Goal: Task Accomplishment & Management: Use online tool/utility

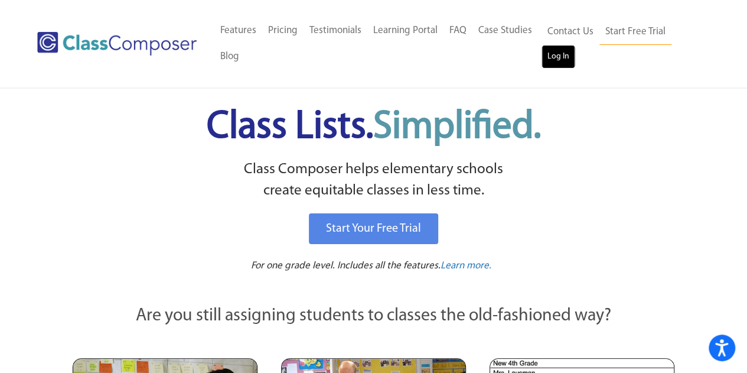
click at [549, 60] on link "Log In" at bounding box center [559, 57] width 34 height 24
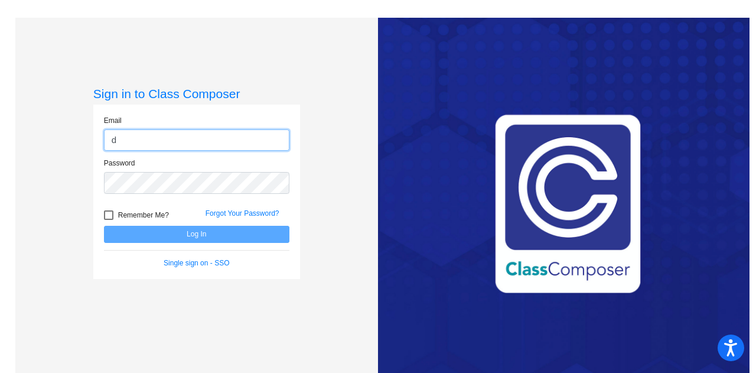
type input "[PERSON_NAME][EMAIL_ADDRESS][PERSON_NAME][DOMAIN_NAME]"
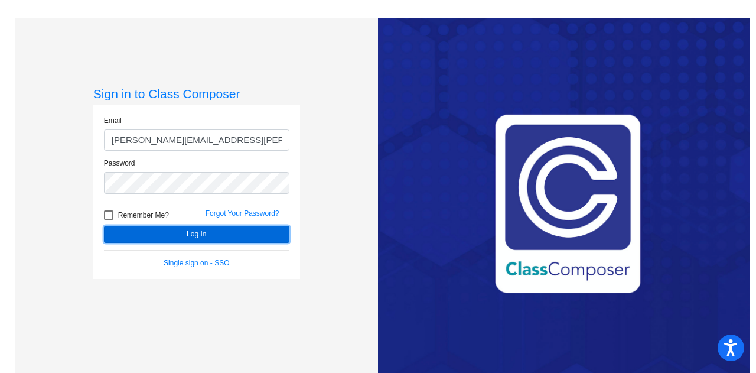
click at [204, 229] on button "Log In" at bounding box center [197, 234] width 186 height 17
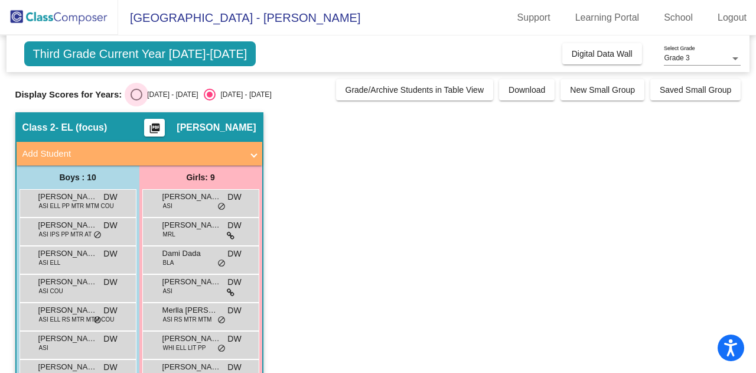
click at [142, 90] on div "Select an option" at bounding box center [137, 95] width 12 height 12
click at [136, 100] on input "[DATE] - [DATE]" at bounding box center [136, 100] width 1 height 1
radio input "true"
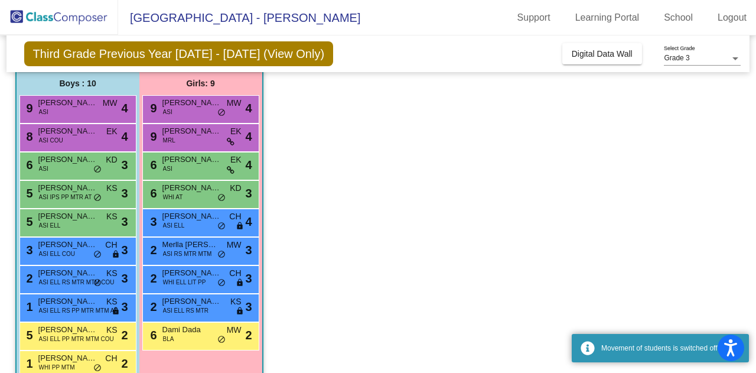
scroll to position [118, 0]
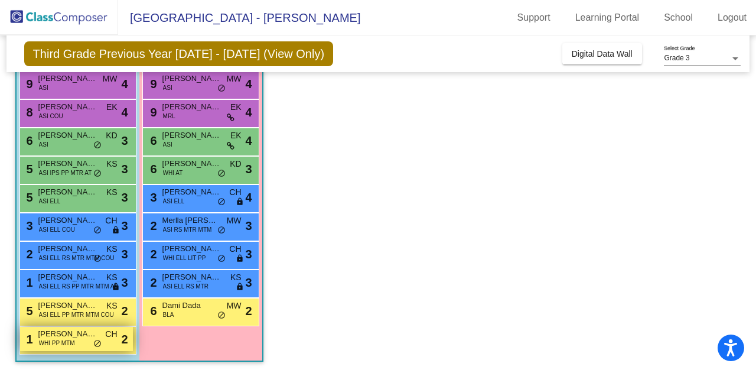
click at [48, 342] on span "WHI PP MTM" at bounding box center [57, 343] width 36 height 9
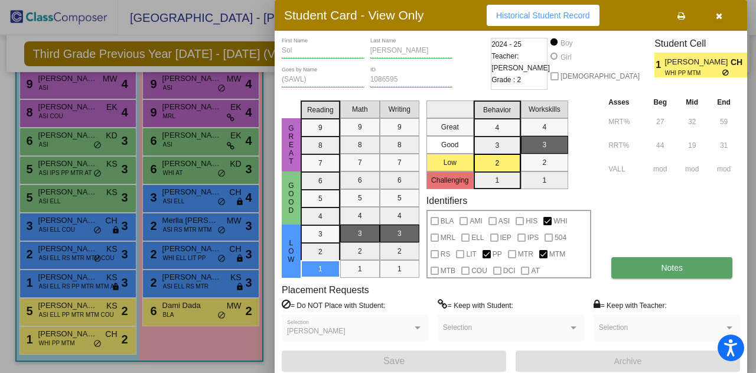
click at [655, 263] on button "Notes" at bounding box center [671, 267] width 121 height 21
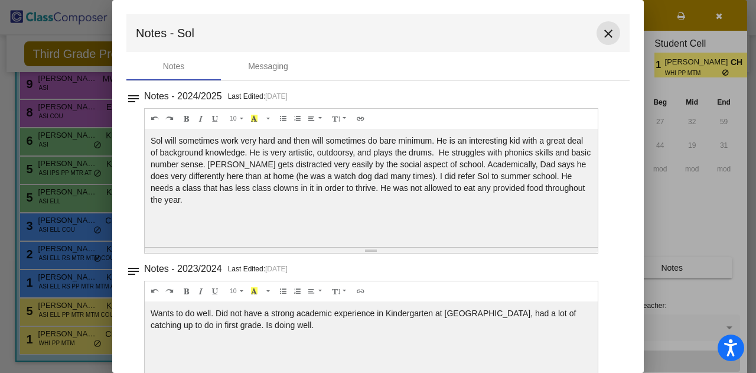
click at [604, 34] on mat-icon "close" at bounding box center [608, 34] width 14 height 14
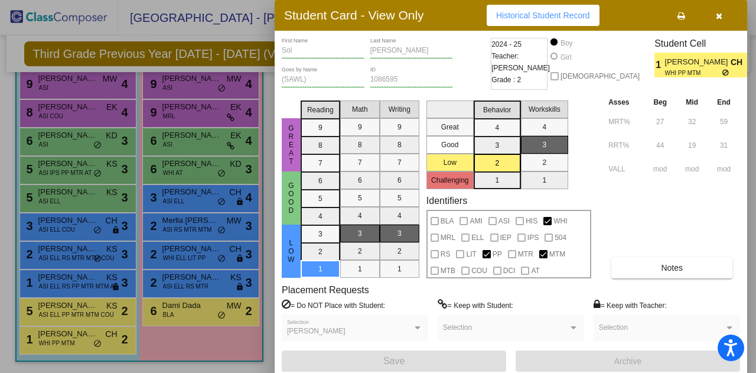
click at [175, 276] on div at bounding box center [378, 186] width 756 height 373
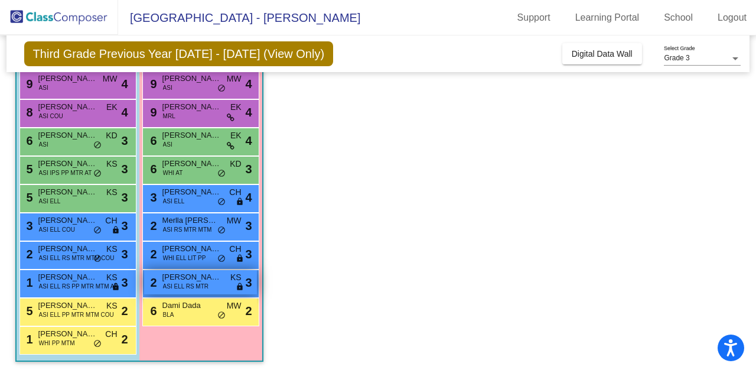
click at [187, 282] on span "ASI ELL RS MTR" at bounding box center [185, 286] width 45 height 9
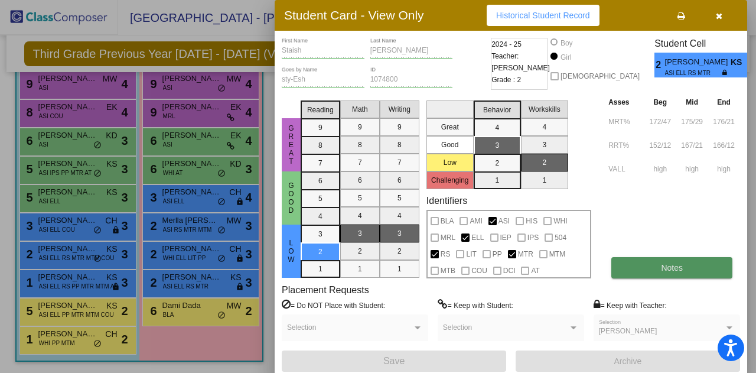
click at [653, 268] on button "Notes" at bounding box center [671, 267] width 121 height 21
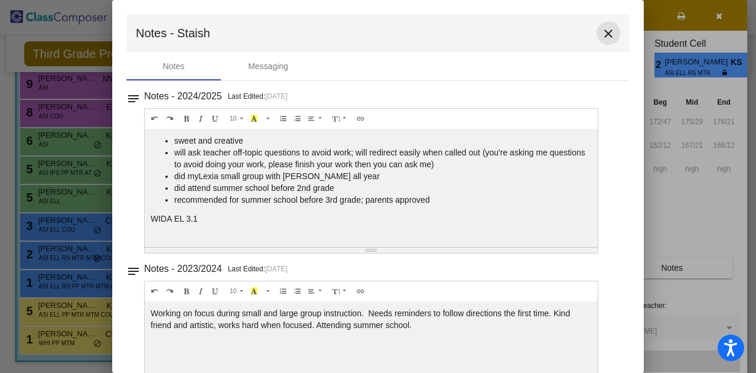
click at [601, 36] on mat-icon "close" at bounding box center [608, 34] width 14 height 14
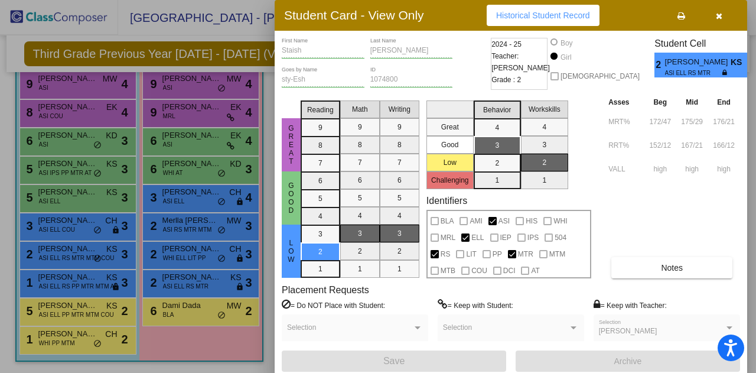
click at [180, 223] on div at bounding box center [378, 186] width 756 height 373
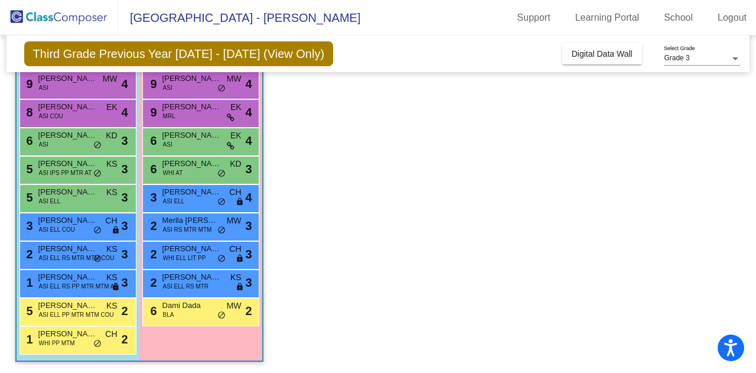
click at [180, 223] on span "Merlla [PERSON_NAME]" at bounding box center [191, 220] width 59 height 12
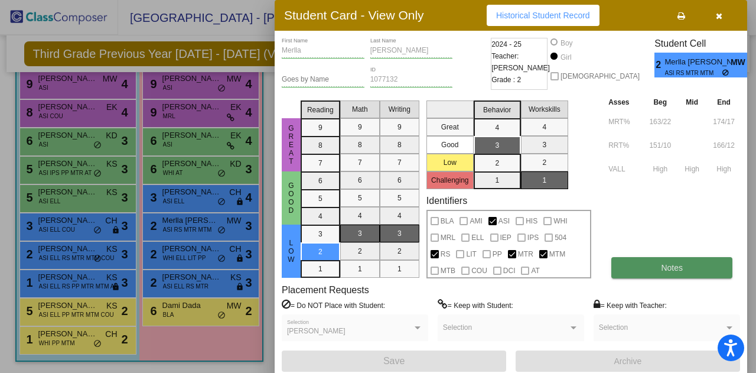
click at [699, 264] on button "Notes" at bounding box center [671, 267] width 121 height 21
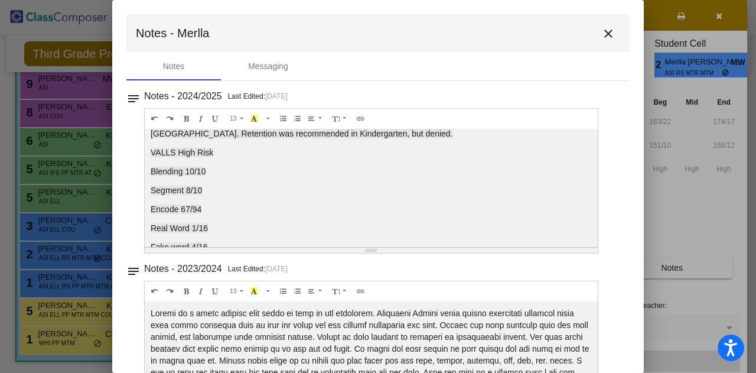
scroll to position [323, 0]
click at [607, 34] on mat-icon "close" at bounding box center [608, 34] width 14 height 14
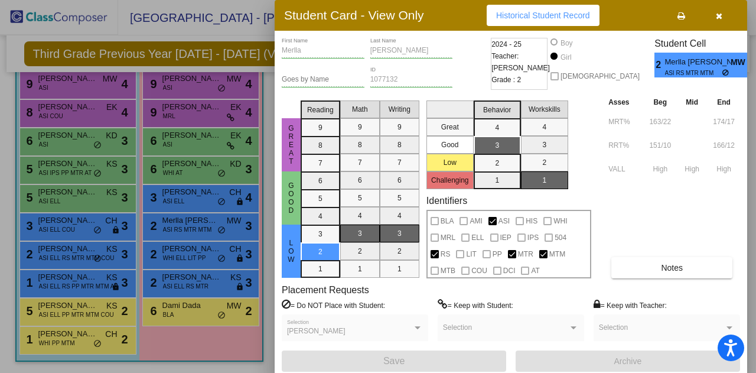
click at [62, 284] on div at bounding box center [378, 186] width 756 height 373
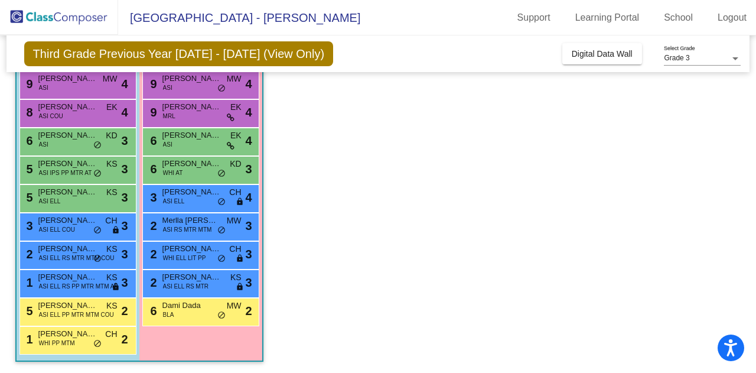
click at [62, 284] on span "ASI ELL RS PP MTR MTM AT" at bounding box center [78, 286] width 79 height 9
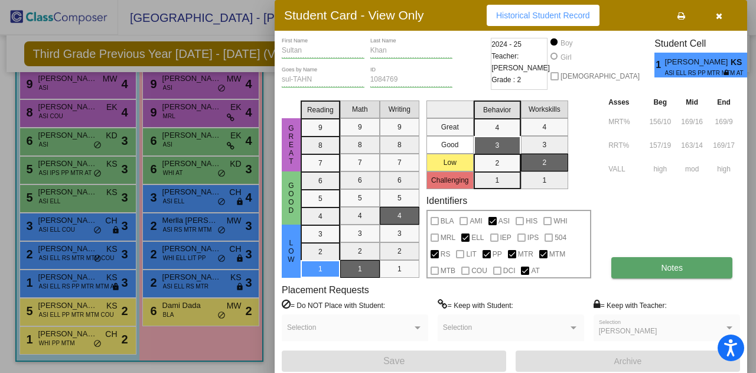
click at [668, 271] on span "Notes" at bounding box center [672, 267] width 22 height 9
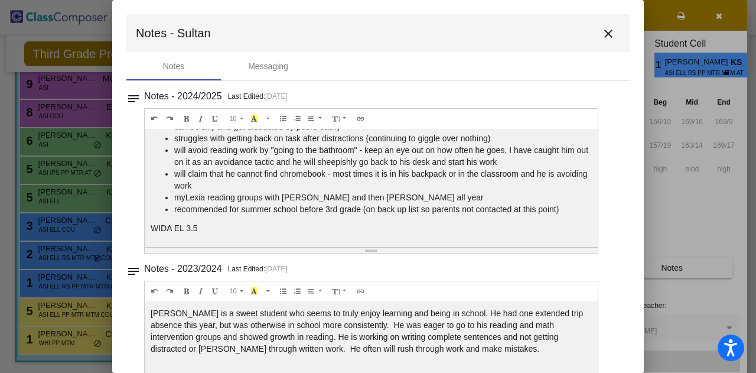
scroll to position [0, 0]
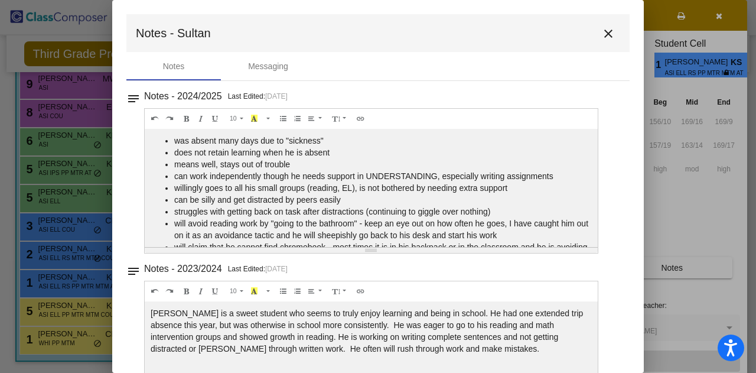
click at [601, 31] on mat-icon "close" at bounding box center [608, 34] width 14 height 14
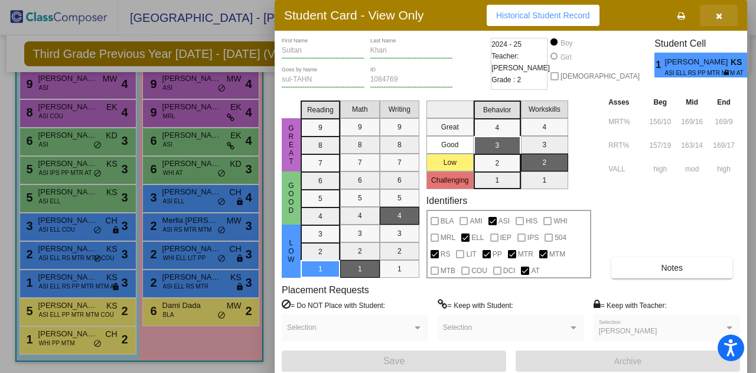
click at [718, 15] on icon "button" at bounding box center [719, 16] width 6 height 8
